Goal: Task Accomplishment & Management: Manage account settings

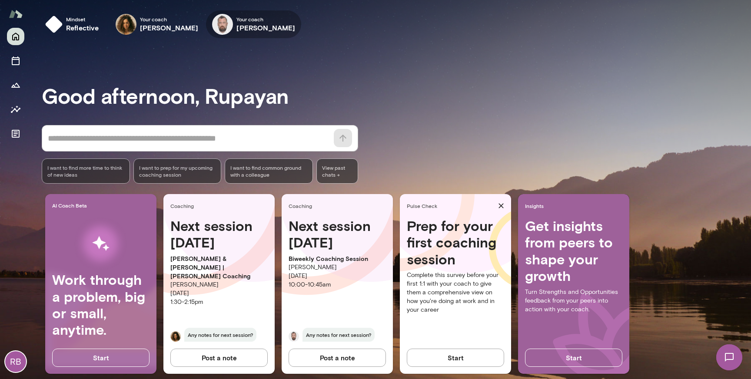
click at [256, 21] on span "Your coach" at bounding box center [265, 19] width 59 height 7
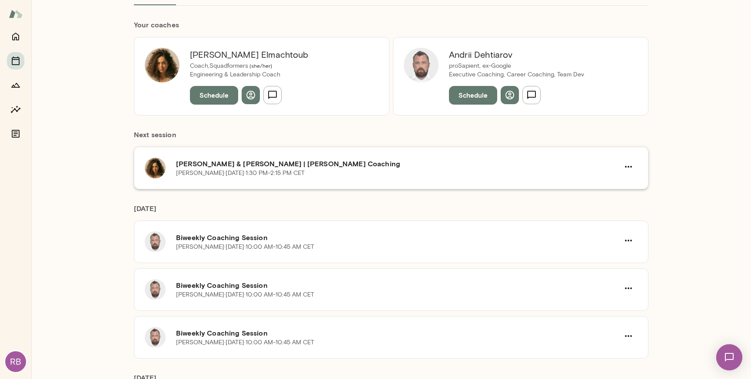
scroll to position [86, 0]
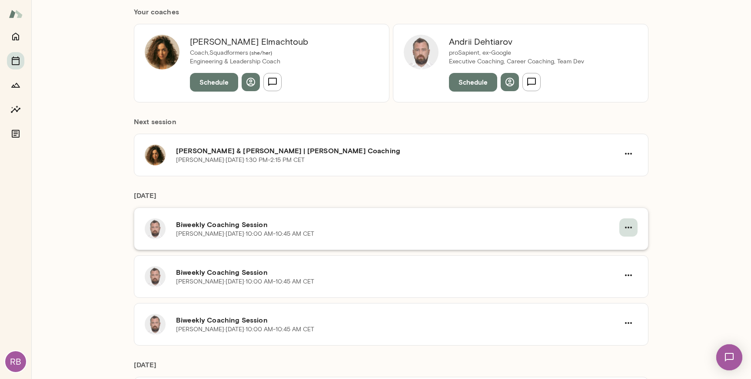
click at [628, 229] on icon "button" at bounding box center [628, 228] width 10 height 10
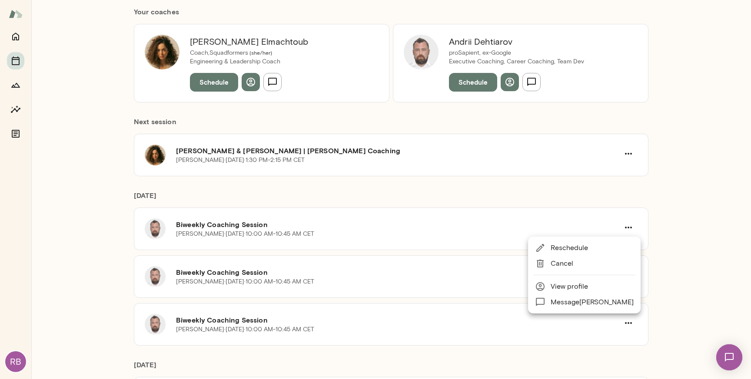
click at [606, 267] on span "Cancel" at bounding box center [592, 264] width 83 height 10
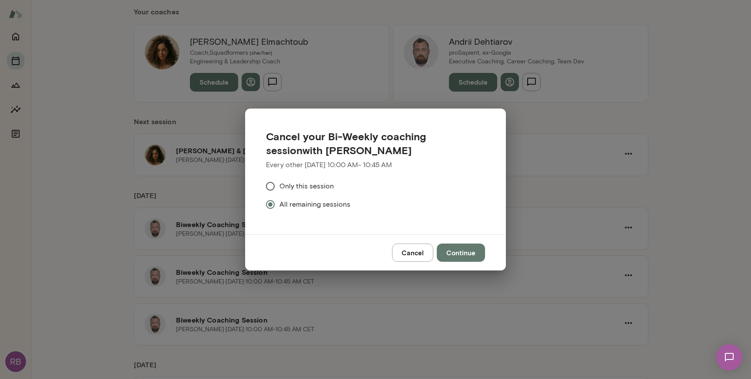
click at [466, 253] on button "Continue" at bounding box center [461, 253] width 48 height 18
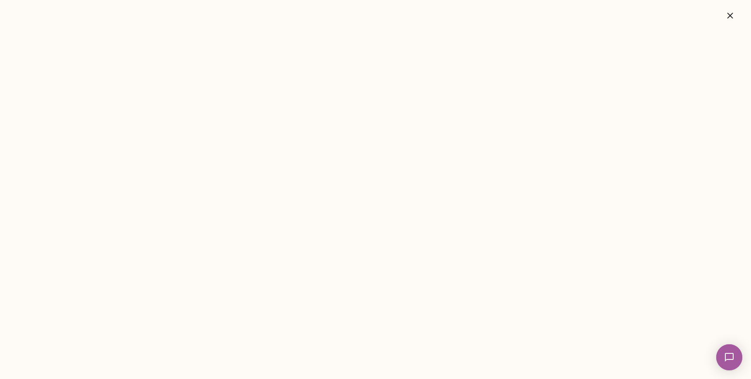
click at [732, 16] on icon "button" at bounding box center [730, 15] width 10 height 10
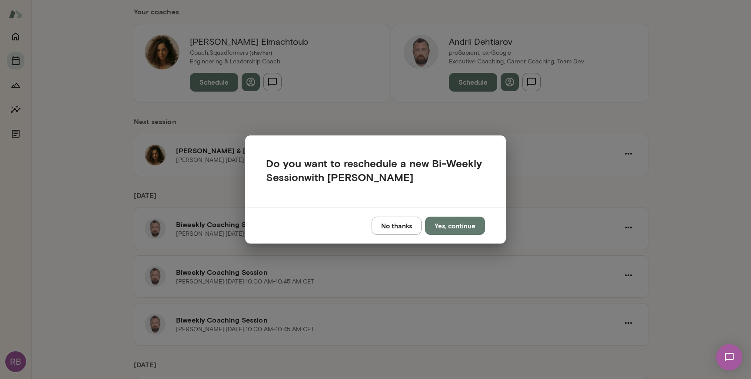
click at [396, 226] on button "No thanks" at bounding box center [397, 226] width 50 height 18
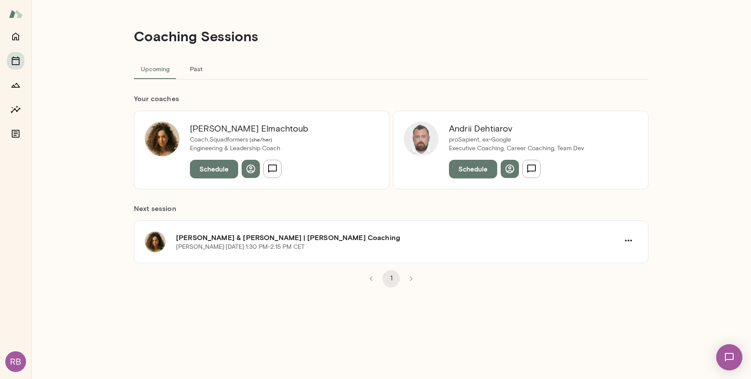
scroll to position [0, 0]
click at [691, 202] on div "Coaching Sessions Upcoming Past Your coach es [PERSON_NAME] Coach, Squadformers…" at bounding box center [391, 189] width 720 height 379
click at [13, 40] on icon "Home" at bounding box center [15, 37] width 7 height 8
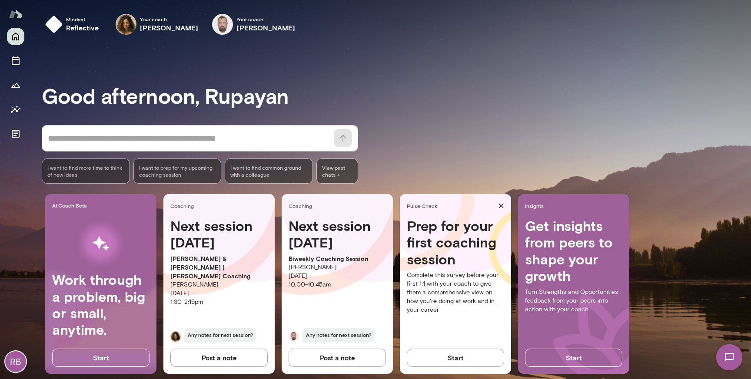
scroll to position [12, 0]
